Goal: Transaction & Acquisition: Obtain resource

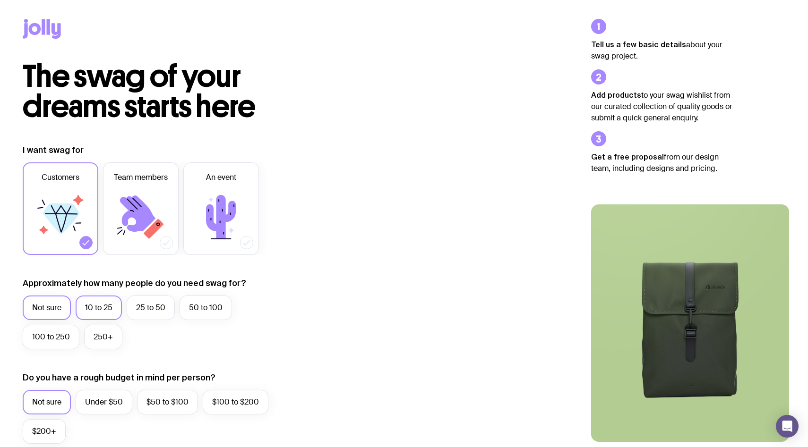
click at [112, 306] on label "10 to 25" at bounding box center [99, 308] width 46 height 25
click at [0, 0] on input "10 to 25" at bounding box center [0, 0] width 0 height 0
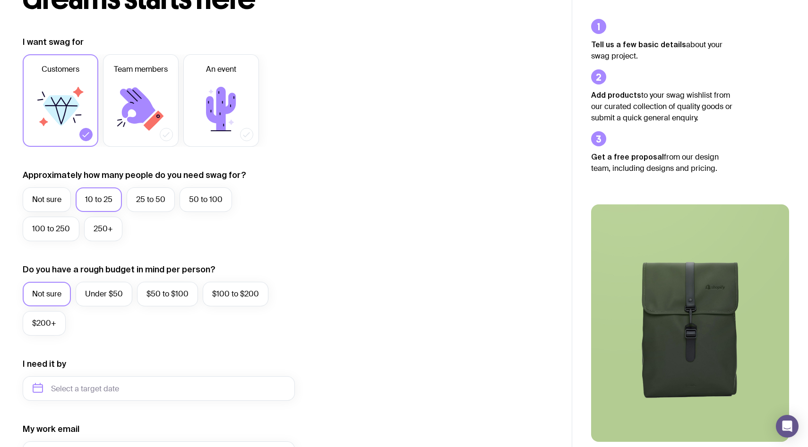
scroll to position [113, 0]
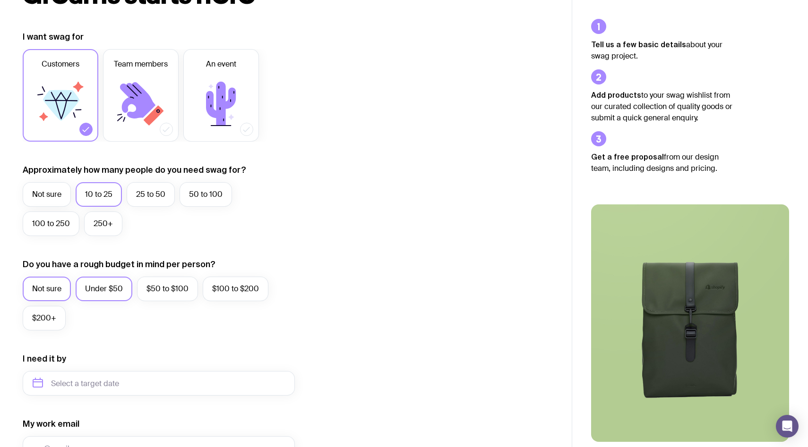
click at [98, 295] on label "Under $50" at bounding box center [104, 289] width 57 height 25
click at [0, 0] on input "Under $50" at bounding box center [0, 0] width 0 height 0
click at [100, 388] on input "text" at bounding box center [159, 383] width 272 height 25
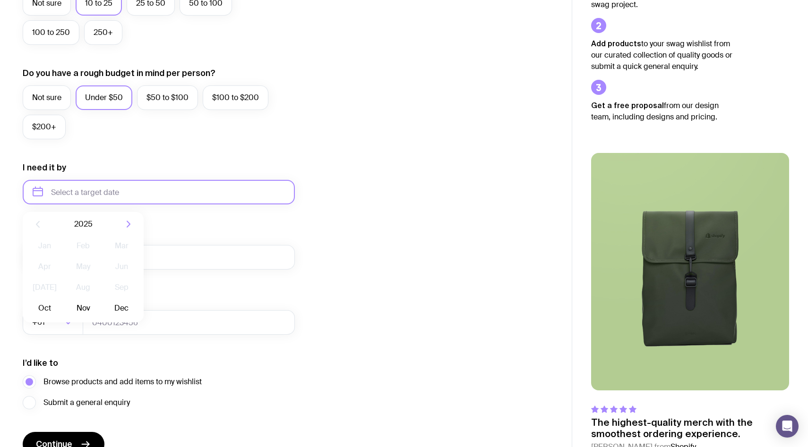
scroll to position [311, 0]
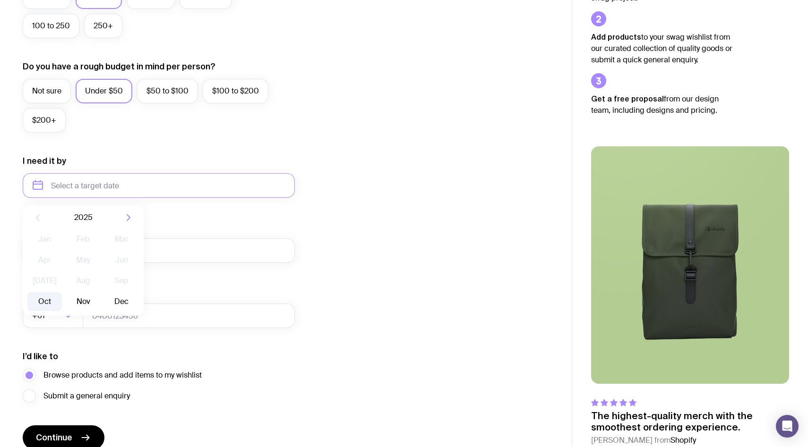
click at [49, 304] on button "Oct" at bounding box center [44, 301] width 34 height 19
type input "[DATE]"
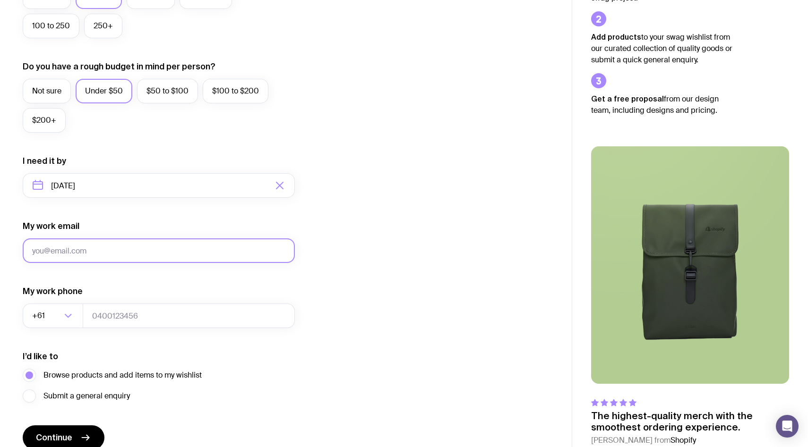
click at [75, 256] on input "My work email" at bounding box center [159, 251] width 272 height 25
type input "[EMAIL_ADDRESS][DOMAIN_NAME]"
type input "0461284661"
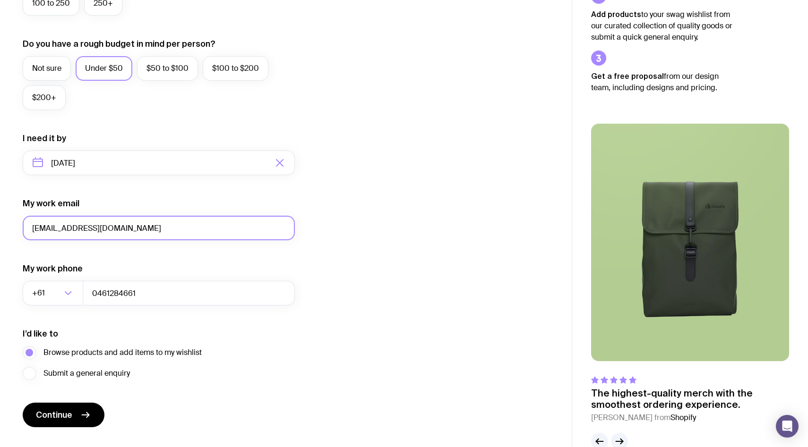
scroll to position [356, 0]
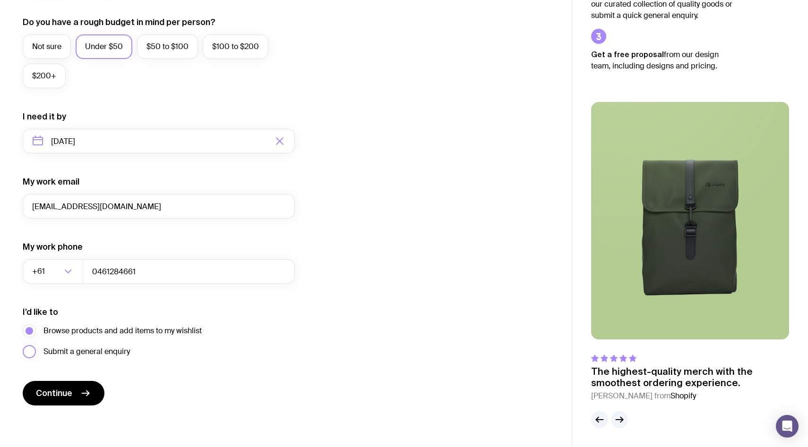
click at [70, 352] on span "Submit a general enquiry" at bounding box center [86, 351] width 86 height 11
click at [0, 0] on input "Submit a general enquiry" at bounding box center [0, 0] width 0 height 0
click at [83, 332] on span "Browse products and add items to my wishlist" at bounding box center [122, 330] width 158 height 11
click at [0, 0] on input "Browse products and add items to my wishlist" at bounding box center [0, 0] width 0 height 0
click at [85, 393] on icon "submit" at bounding box center [85, 393] width 7 height 0
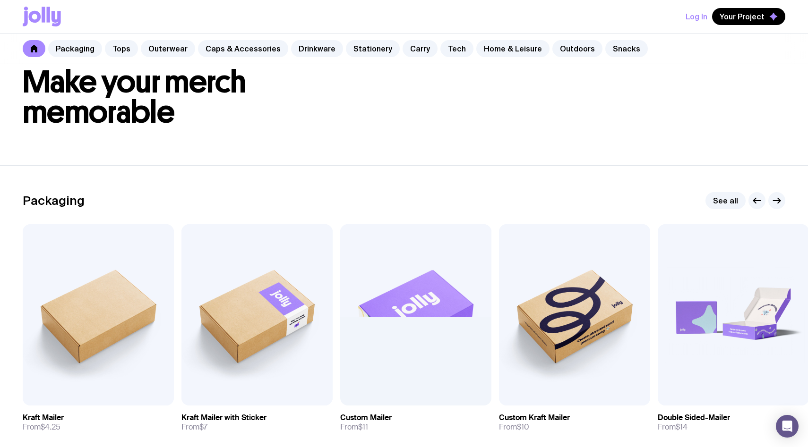
scroll to position [24, 0]
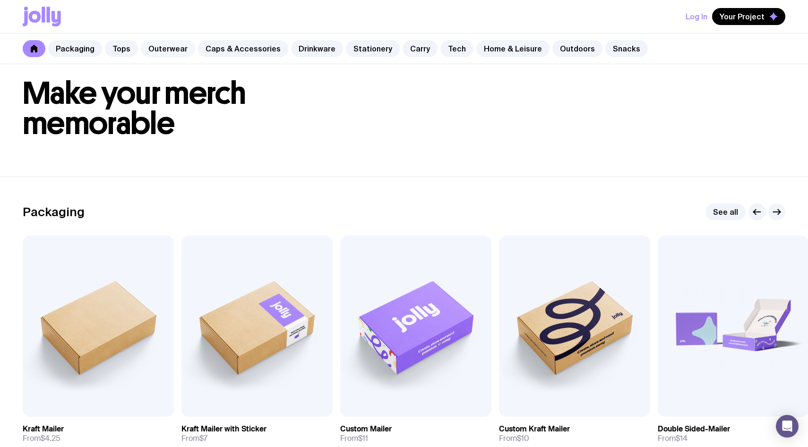
click at [162, 44] on link "Outerwear" at bounding box center [168, 48] width 54 height 17
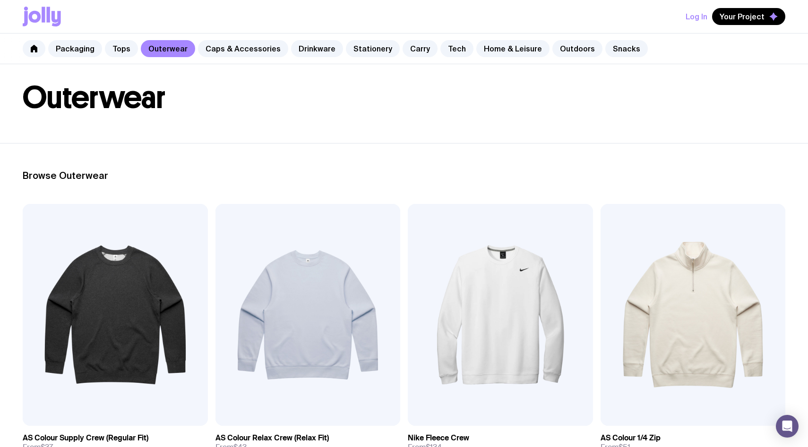
scroll to position [173, 0]
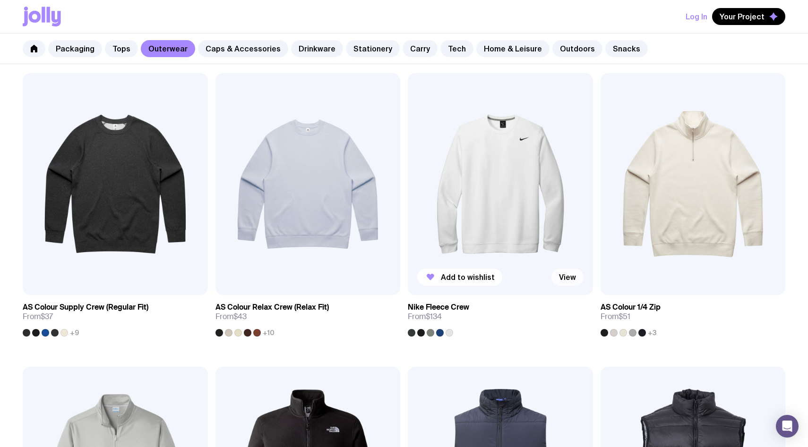
click at [561, 273] on link "View" at bounding box center [567, 277] width 32 height 17
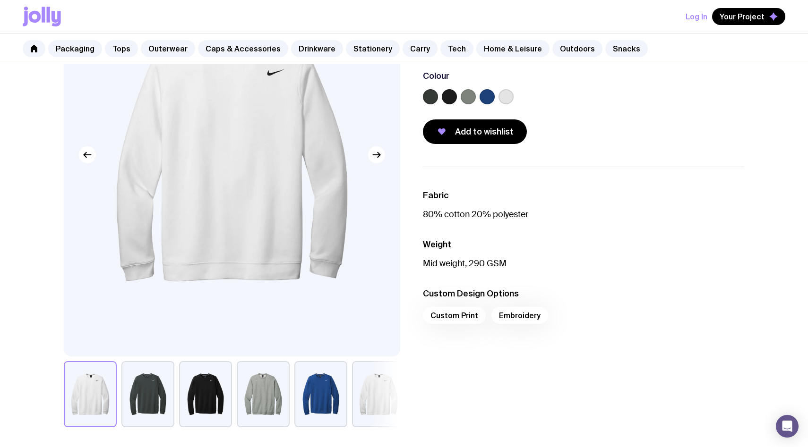
scroll to position [130, 0]
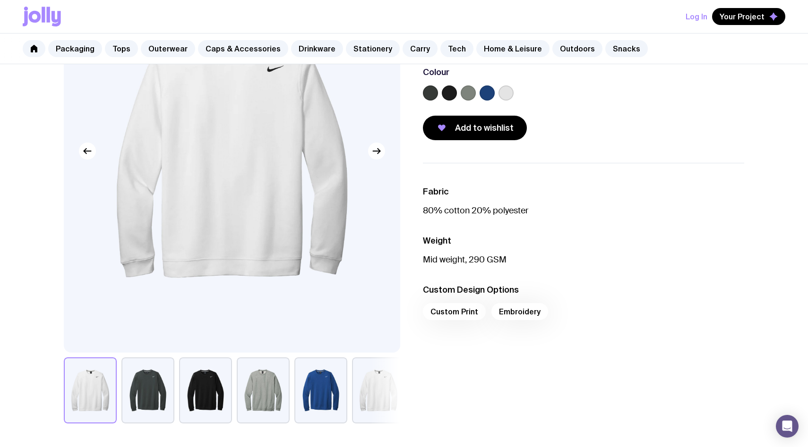
click at [455, 312] on div "Custom Print Embroidery" at bounding box center [583, 314] width 321 height 23
click at [760, 17] on span "Your Project" at bounding box center [741, 16] width 45 height 9
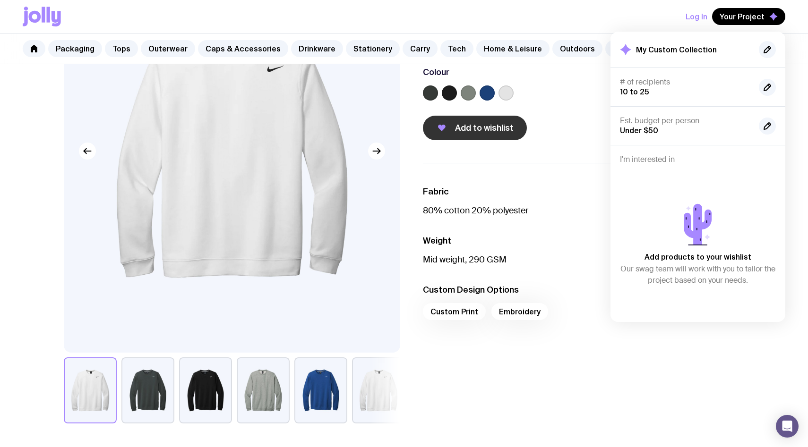
click at [473, 127] on span "Add to wishlist" at bounding box center [484, 127] width 59 height 11
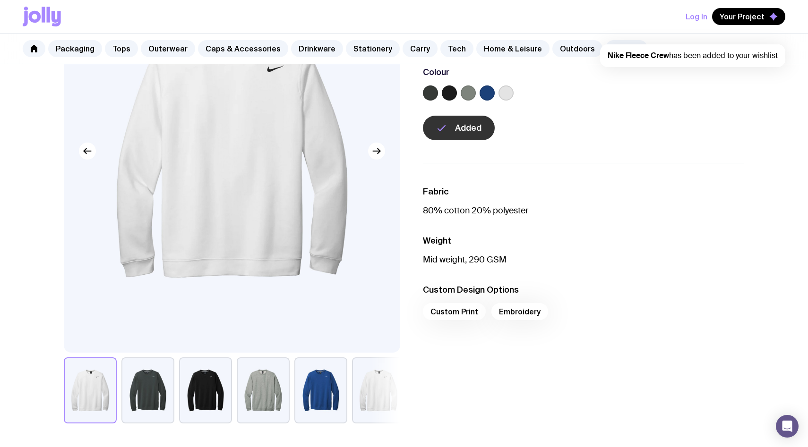
scroll to position [0, 0]
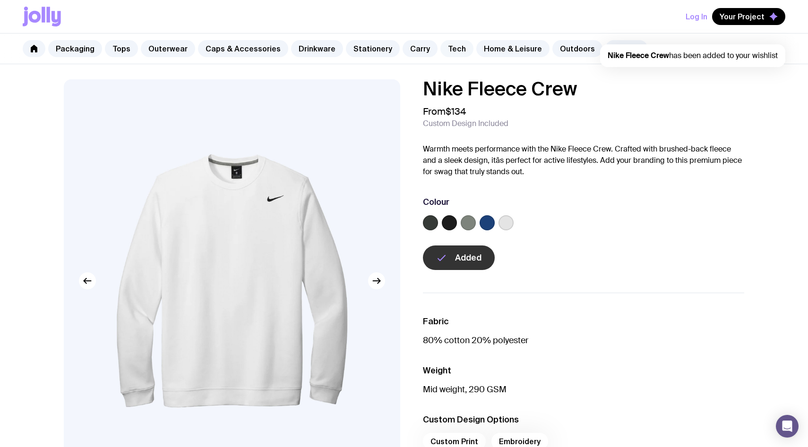
click at [446, 51] on link "Tech" at bounding box center [456, 48] width 33 height 17
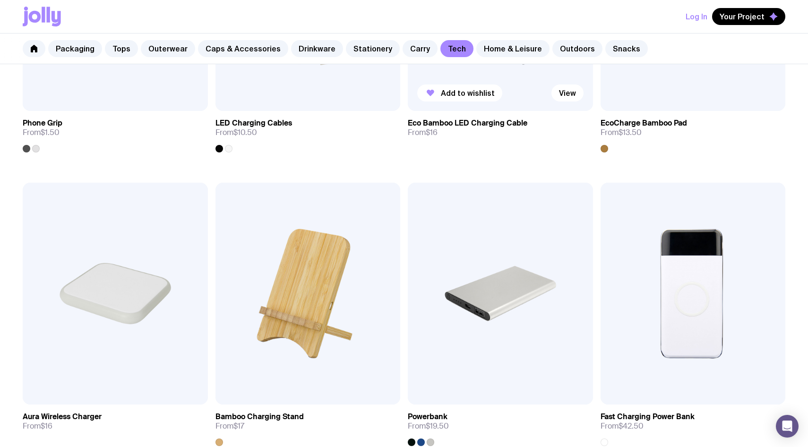
scroll to position [371, 0]
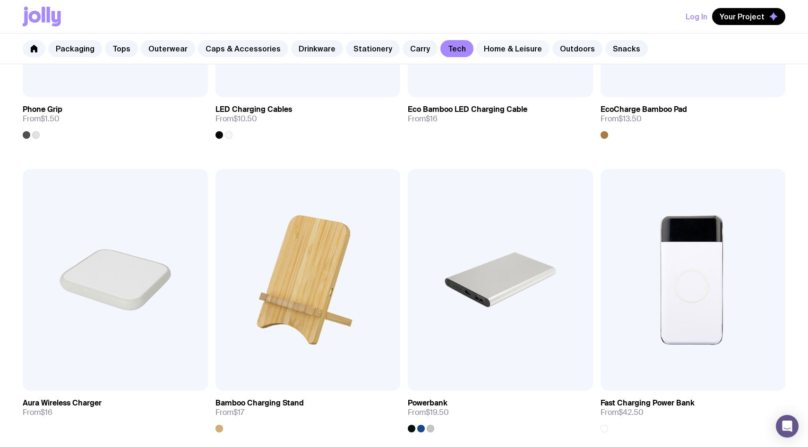
click at [495, 54] on link "Home & Leisure" at bounding box center [512, 48] width 73 height 17
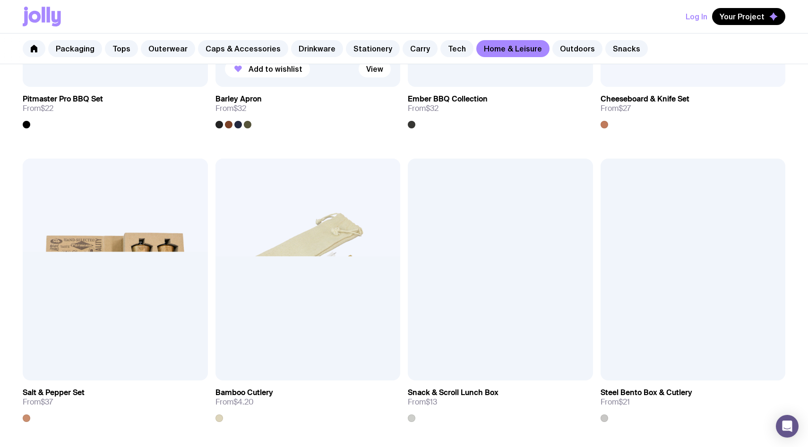
scroll to position [1014, 0]
